Goal: Navigation & Orientation: Find specific page/section

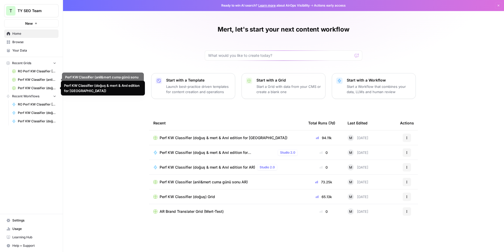
click at [40, 79] on span "Perf KW Classifier (anil&mert cuma günü sonu AR)" at bounding box center [37, 79] width 38 height 5
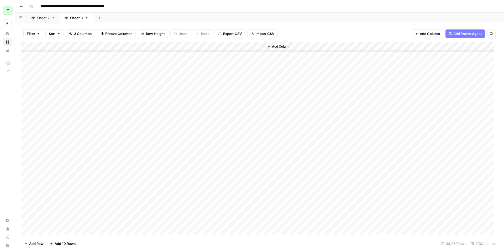
scroll to position [341437, 0]
click at [39, 18] on div "Sheet 2" at bounding box center [43, 17] width 13 height 5
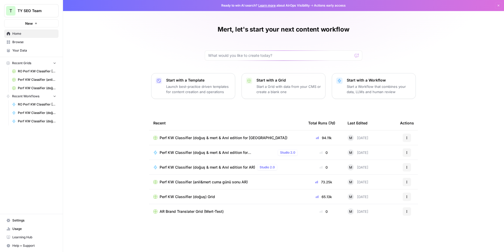
click at [34, 86] on span "Perf KW Classifier (doğuş & mert & Anıl edition for [GEOGRAPHIC_DATA])" at bounding box center [37, 88] width 38 height 5
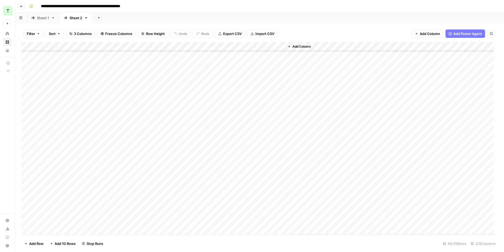
scroll to position [26442, 0]
click at [41, 19] on div "Sheet 1" at bounding box center [43, 17] width 12 height 5
click at [231, 8] on div "**********" at bounding box center [263, 6] width 472 height 8
